Goal: Find specific page/section: Find specific page/section

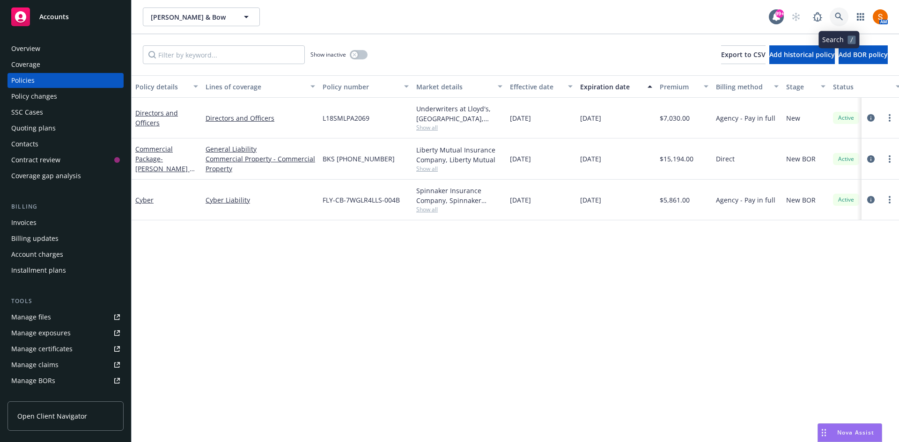
click at [840, 18] on icon at bounding box center [839, 17] width 8 height 8
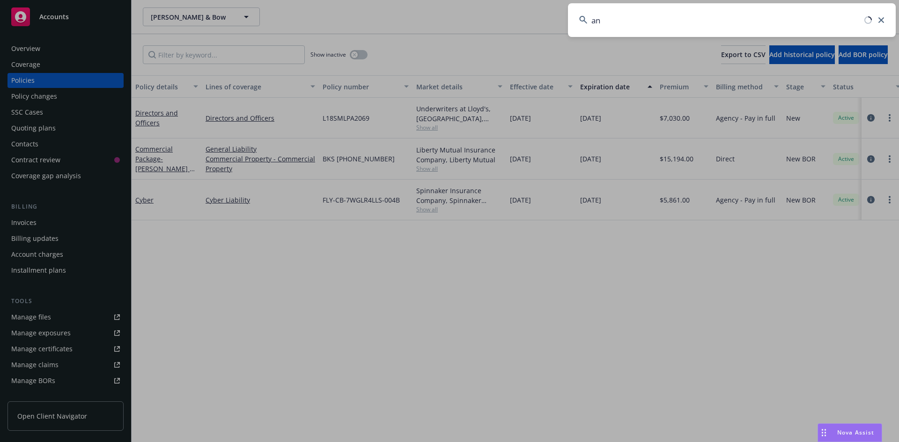
type input "a"
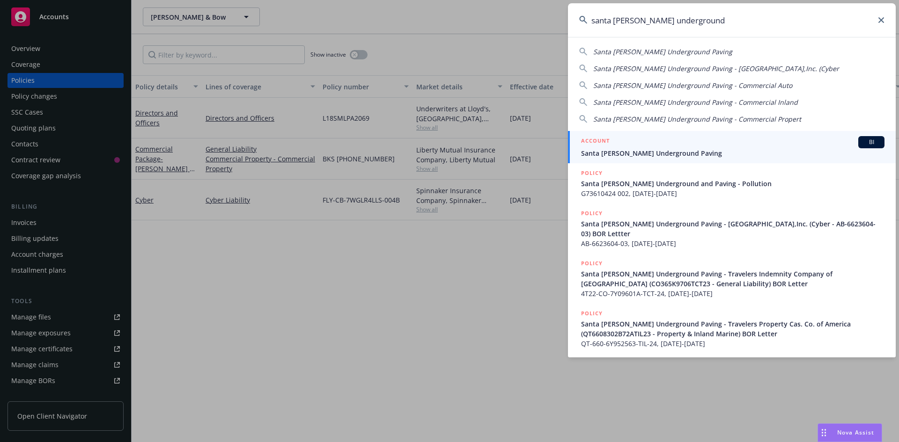
type input "santa [PERSON_NAME] underground"
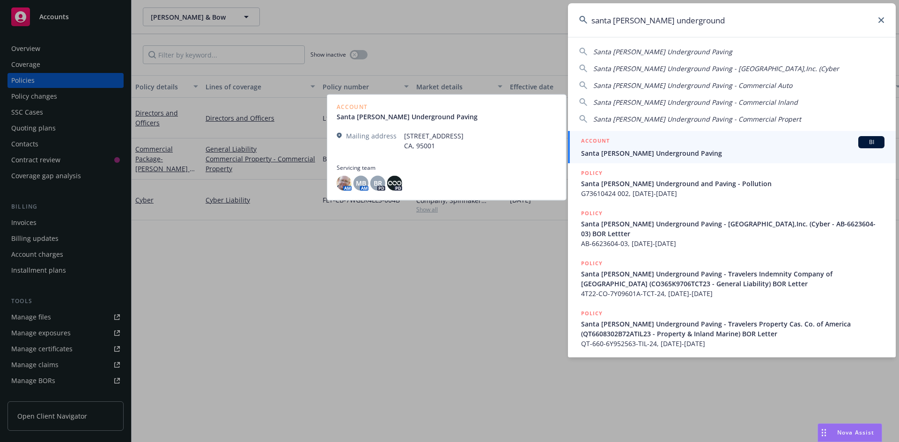
click at [648, 151] on span "Santa [PERSON_NAME] Underground Paving" at bounding box center [732, 153] width 303 height 10
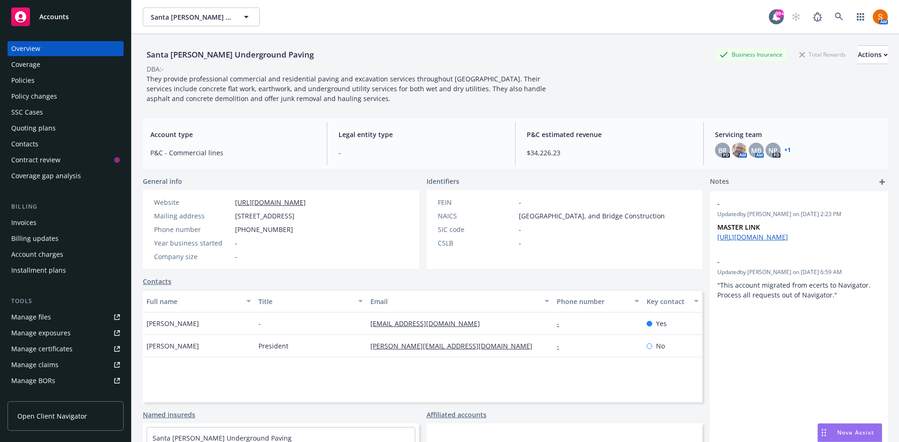
click at [51, 228] on div "Invoices" at bounding box center [65, 222] width 109 height 15
